Goal: Task Accomplishment & Management: Use online tool/utility

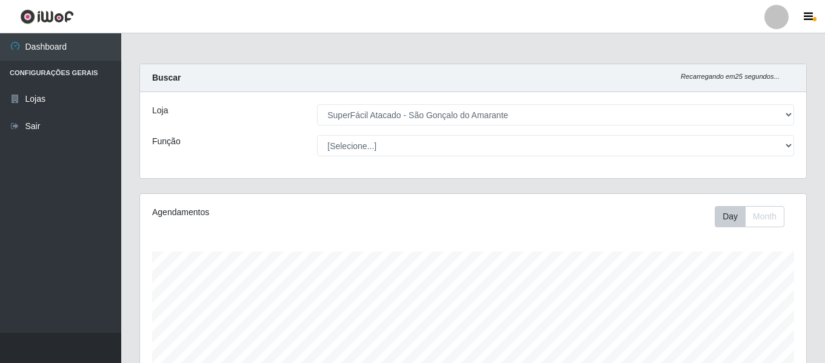
select select "408"
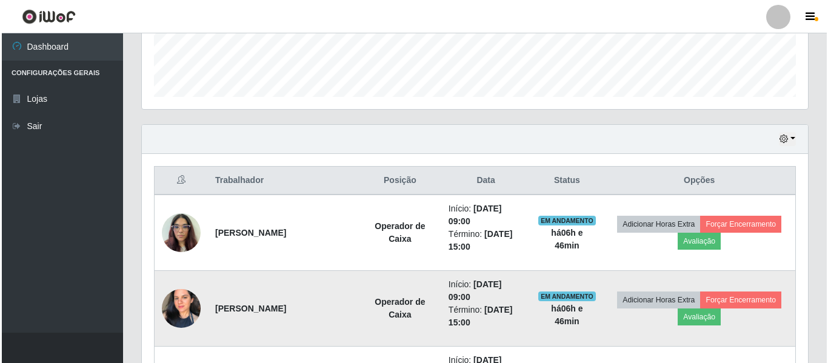
scroll to position [393, 0]
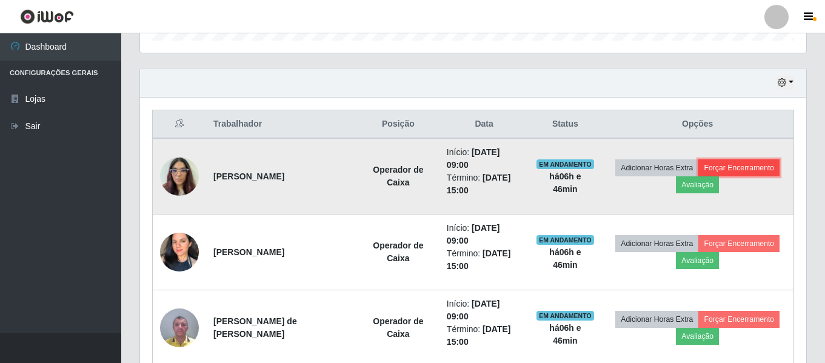
click at [743, 169] on button "Forçar Encerramento" at bounding box center [738, 167] width 81 height 17
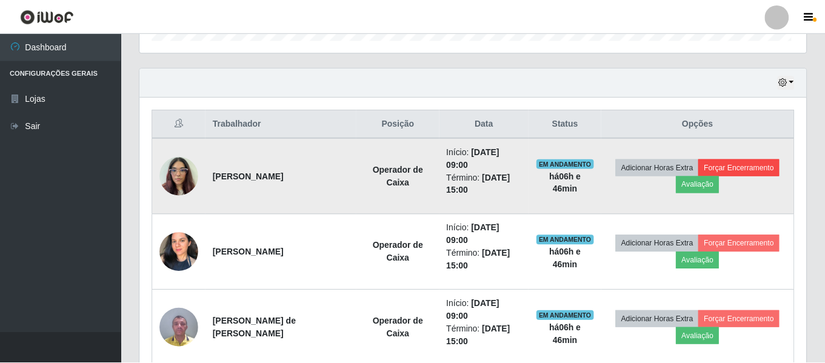
scroll to position [251, 660]
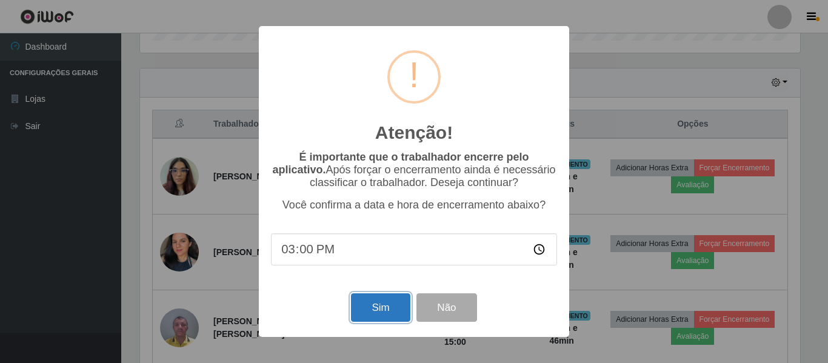
click at [379, 314] on button "Sim" at bounding box center [380, 307] width 59 height 28
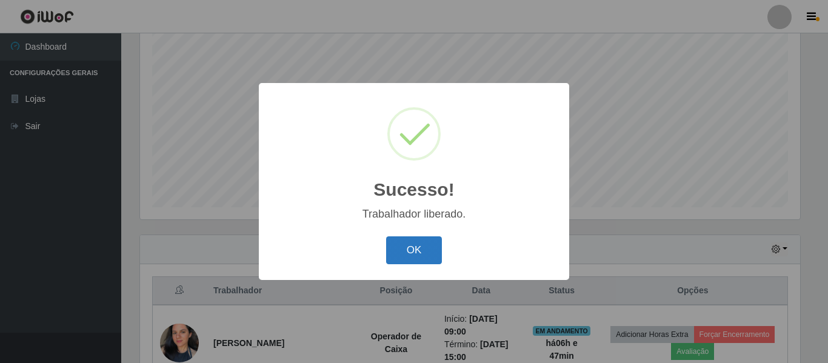
click at [404, 254] on button "OK" at bounding box center [414, 250] width 56 height 28
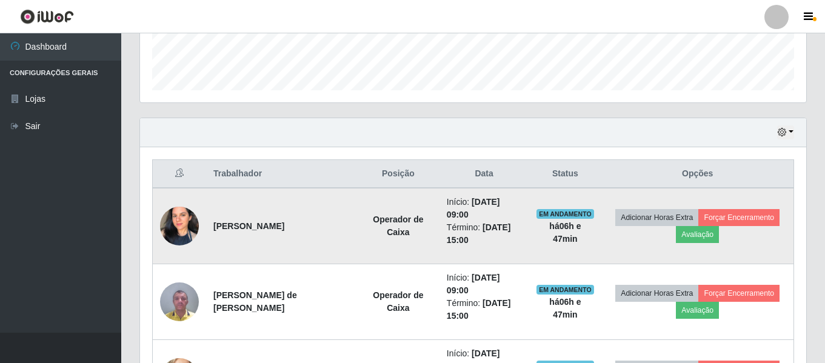
scroll to position [347, 0]
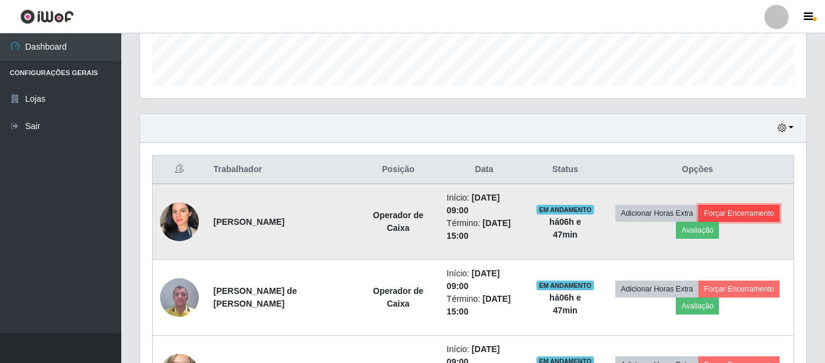
click at [765, 212] on button "Forçar Encerramento" at bounding box center [738, 213] width 81 height 17
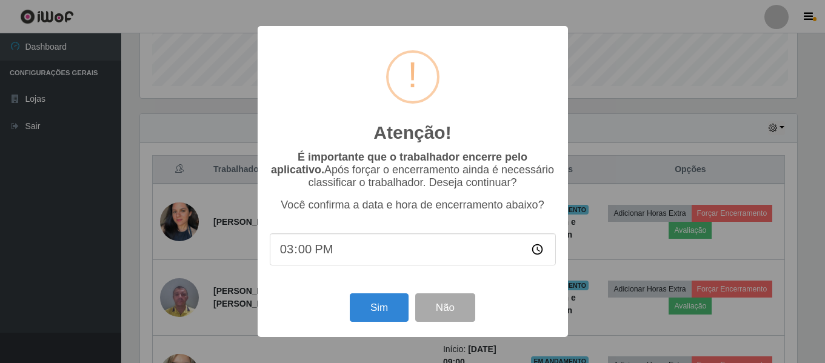
scroll to position [251, 660]
click at [391, 315] on button "Sim" at bounding box center [380, 307] width 59 height 28
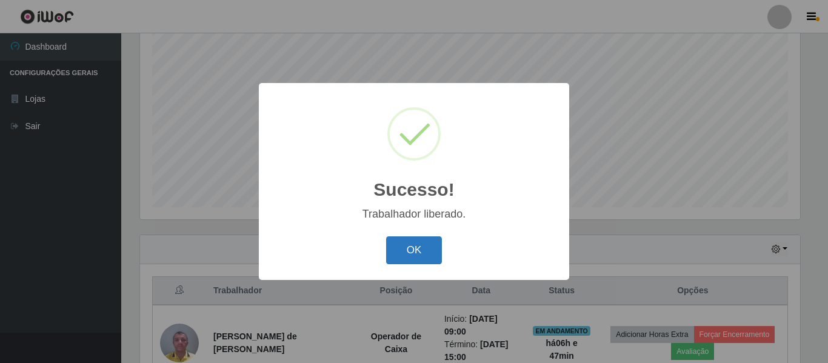
click at [425, 259] on button "OK" at bounding box center [414, 250] width 56 height 28
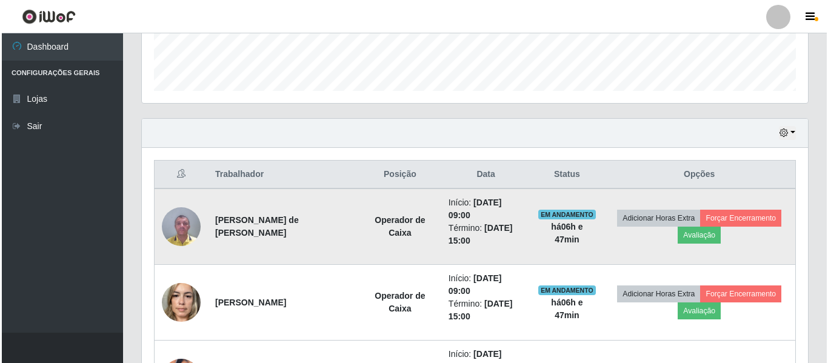
scroll to position [347, 0]
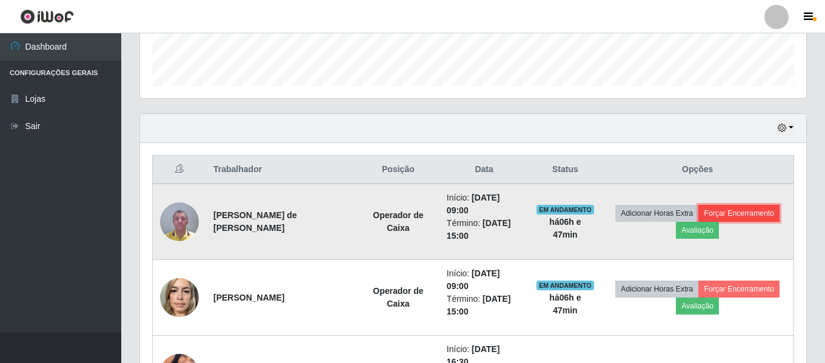
click at [752, 210] on button "Forçar Encerramento" at bounding box center [738, 213] width 81 height 17
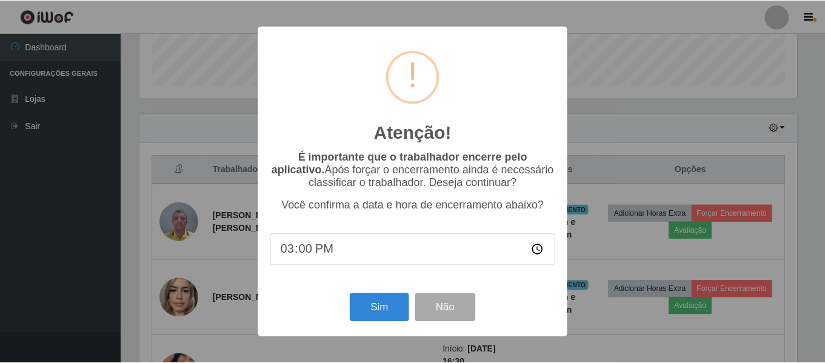
scroll to position [251, 660]
click at [381, 304] on button "Sim" at bounding box center [380, 307] width 59 height 28
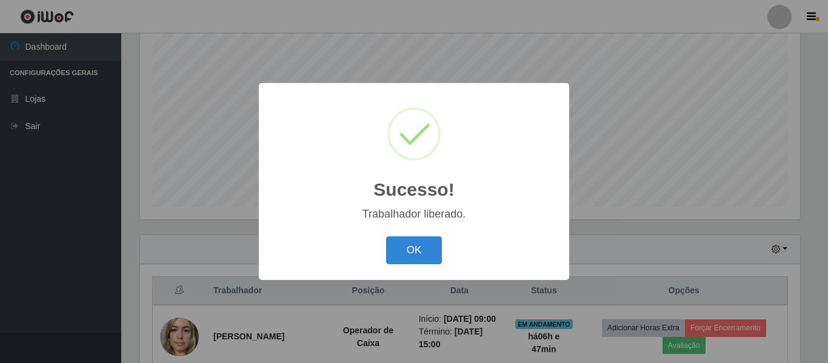
drag, startPoint x: 386, startPoint y: 250, endPoint x: 437, endPoint y: 250, distance: 50.9
click at [387, 250] on button "OK" at bounding box center [414, 250] width 56 height 28
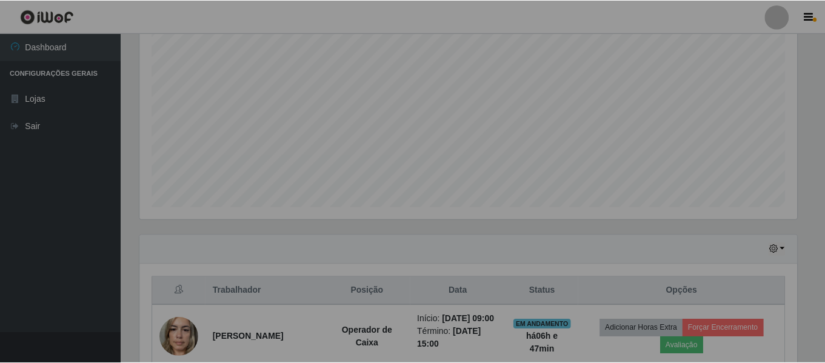
scroll to position [0, 0]
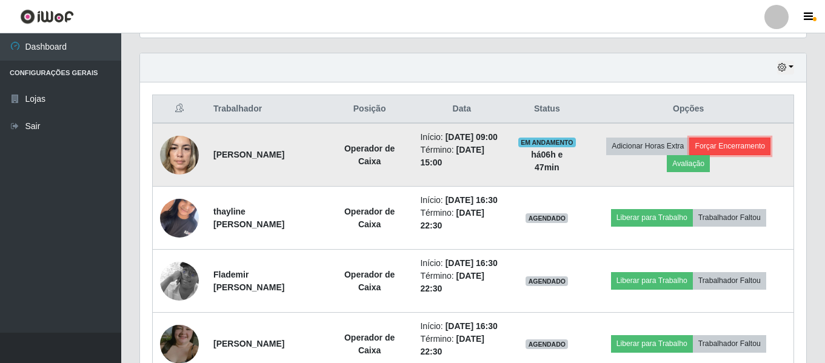
click at [742, 148] on button "Forçar Encerramento" at bounding box center [729, 146] width 81 height 17
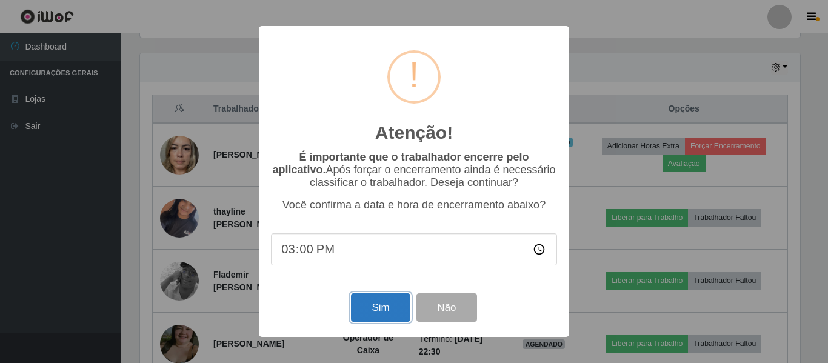
click at [385, 310] on button "Sim" at bounding box center [380, 307] width 59 height 28
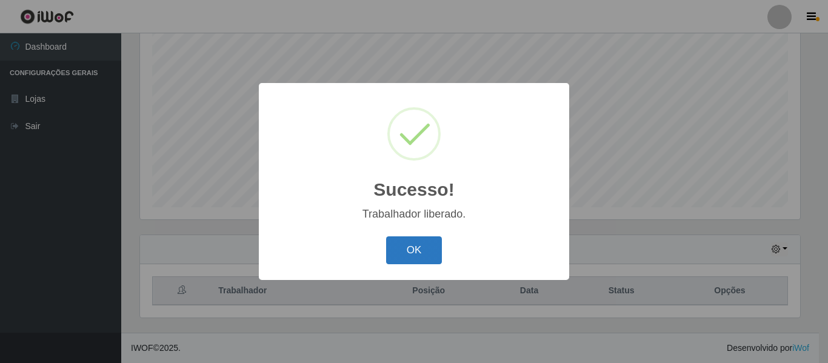
click at [413, 264] on button "OK" at bounding box center [414, 250] width 56 height 28
